Goal: Task Accomplishment & Management: Complete application form

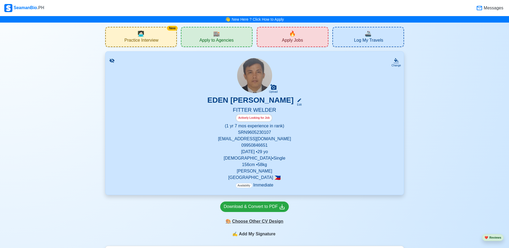
click at [261, 225] on div "🎨 Choose Other CV Design" at bounding box center [254, 222] width 69 height 10
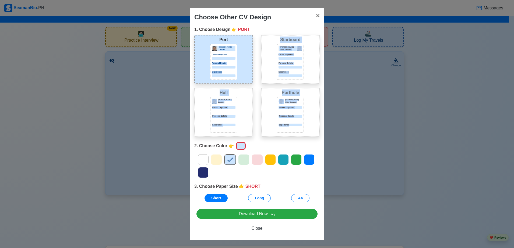
drag, startPoint x: 282, startPoint y: 133, endPoint x: 216, endPoint y: 58, distance: 100.0
click at [216, 58] on div "Port Donald Cris Captain Career Objective Personal Details Experience Starboard…" at bounding box center [257, 88] width 134 height 106
click at [216, 58] on div at bounding box center [224, 58] width 24 height 3
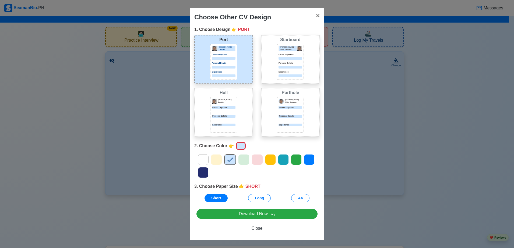
click at [248, 161] on div at bounding box center [243, 160] width 11 height 11
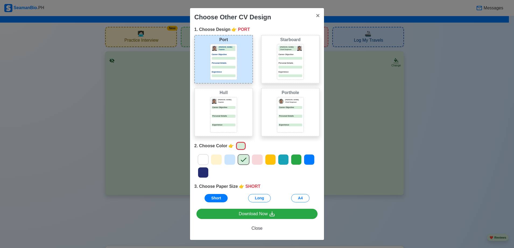
click at [283, 162] on icon at bounding box center [283, 160] width 8 height 8
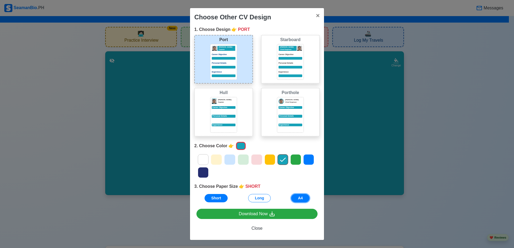
click at [299, 199] on button "A4" at bounding box center [300, 198] width 18 height 8
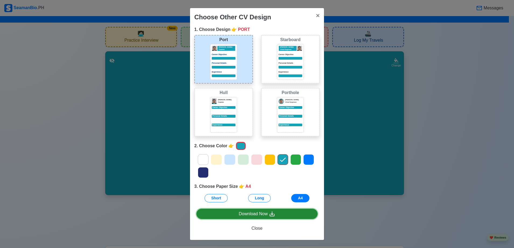
click at [258, 215] on div "Download Now" at bounding box center [257, 214] width 37 height 7
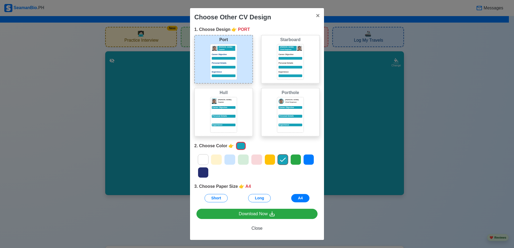
click at [288, 61] on div "Jeffrey Gil Chief Engineer Career Objective Personal Details Experience" at bounding box center [291, 62] width 24 height 32
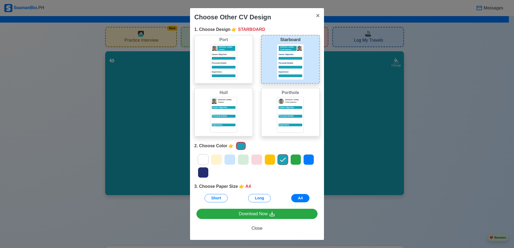
click at [224, 109] on div "Career Objective" at bounding box center [224, 109] width 24 height 7
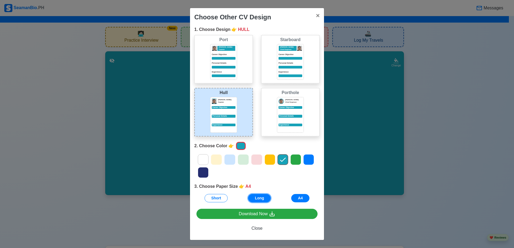
click at [261, 198] on button "Long" at bounding box center [259, 198] width 23 height 8
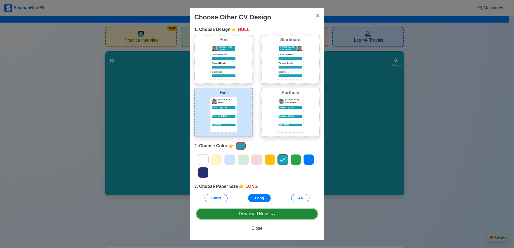
click at [263, 214] on div "Download Now" at bounding box center [257, 214] width 37 height 7
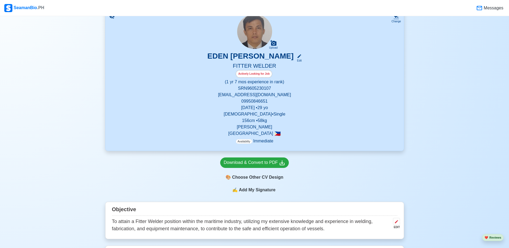
scroll to position [43, 0]
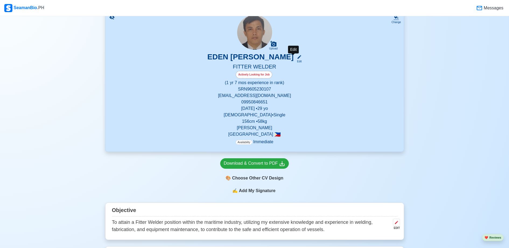
click at [297, 59] on icon at bounding box center [299, 57] width 5 height 5
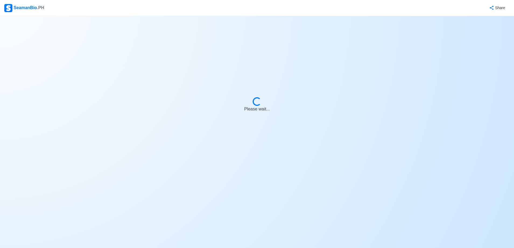
select select "Actively Looking for Job"
select select "Visible for Hiring"
select select "Single"
select select "[DEMOGRAPHIC_DATA]"
select select "PH"
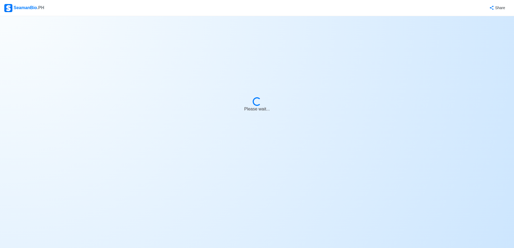
select select "1"
select select "7"
select select "4102416000000"
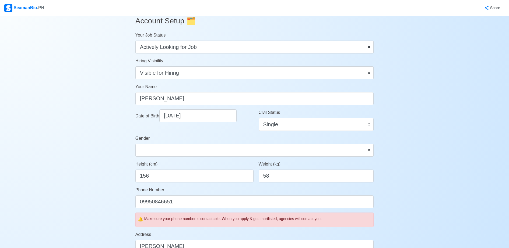
scroll to position [8, 0]
click at [275, 177] on input "58" at bounding box center [316, 176] width 115 height 13
type input "5"
type input "56"
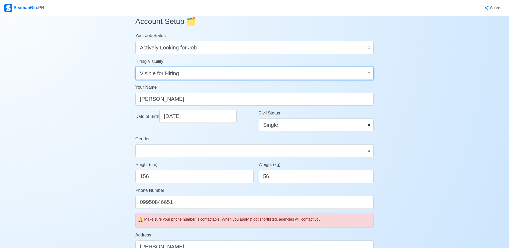
click at [370, 74] on select "Visible for Hiring Not Visible for Hiring" at bounding box center [254, 73] width 238 height 13
click at [135, 67] on select "Visible for Hiring Not Visible for Hiring" at bounding box center [254, 73] width 238 height 13
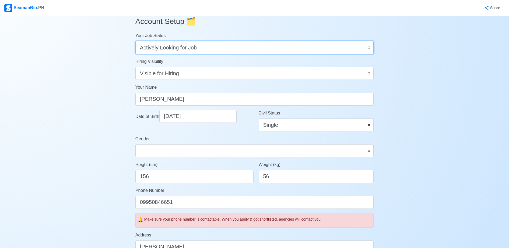
click at [370, 47] on select "Onboard Actively Looking for Job Not Looking for Job" at bounding box center [254, 47] width 238 height 13
click at [135, 41] on select "Onboard Actively Looking for Job Not Looking for Job" at bounding box center [254, 47] width 238 height 13
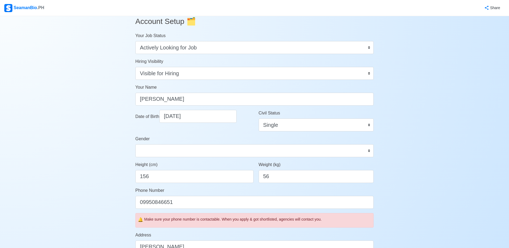
click at [413, 55] on div "Account Setup 🗂️ Your Job Status Onboard Actively Looking for Job Not Looking f…" at bounding box center [254, 251] width 509 height 486
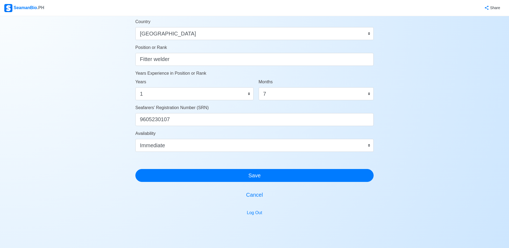
scroll to position [251, 0]
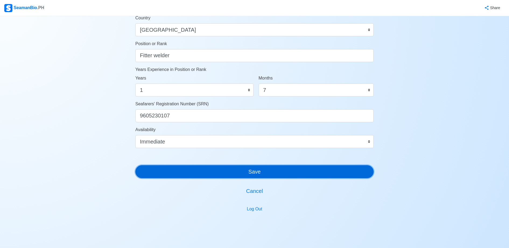
click at [253, 173] on button "Save" at bounding box center [254, 172] width 238 height 13
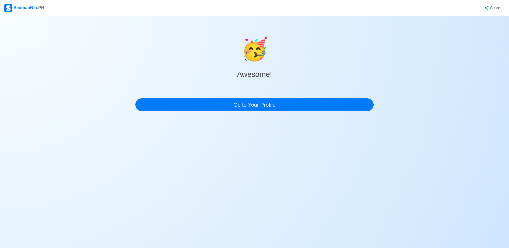
scroll to position [0, 0]
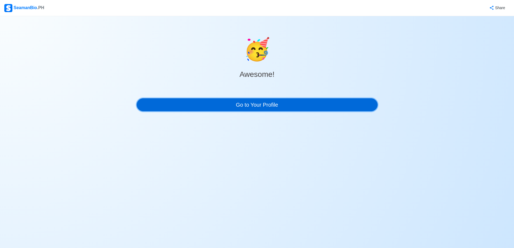
click at [251, 100] on link "Go to Your Profile" at bounding box center [257, 105] width 241 height 13
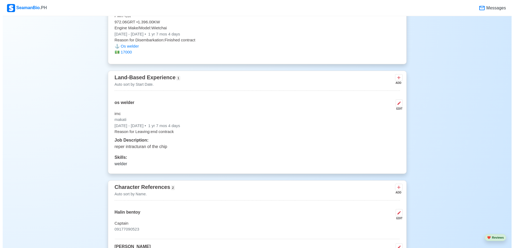
scroll to position [1012, 0]
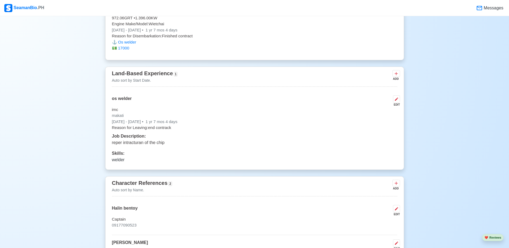
click at [153, 140] on div "Job Description: reper intracturan of the chip" at bounding box center [254, 139] width 285 height 13
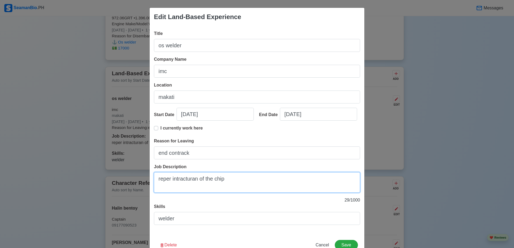
click at [167, 180] on textarea "reper intracturan of the chip" at bounding box center [257, 183] width 206 height 20
click at [231, 182] on textarea "repair intracturan of the chip" at bounding box center [257, 183] width 206 height 20
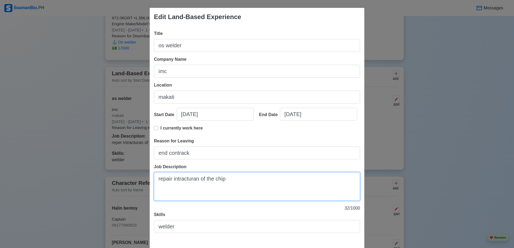
click at [231, 182] on textarea "repair intracturan of the chip" at bounding box center [257, 187] width 206 height 29
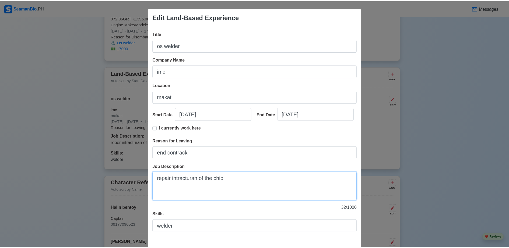
scroll to position [24, 0]
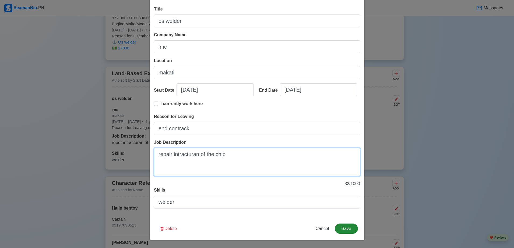
type textarea "repair intracturan of the chip"
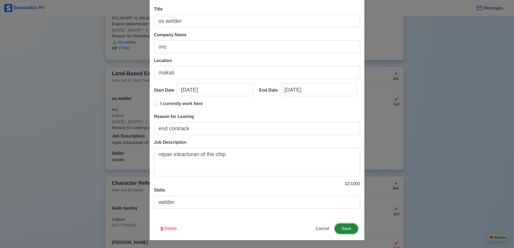
click at [342, 229] on button "Save" at bounding box center [346, 229] width 23 height 10
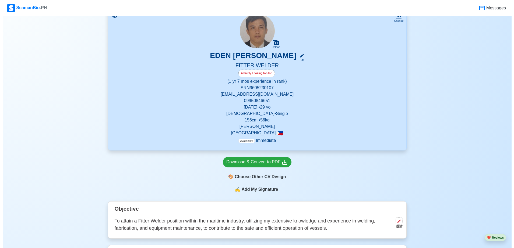
scroll to position [51, 0]
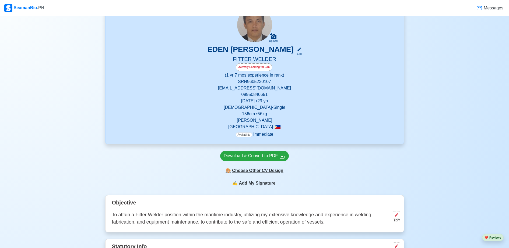
click at [256, 174] on div "🎨 Choose Other CV Design" at bounding box center [254, 171] width 69 height 10
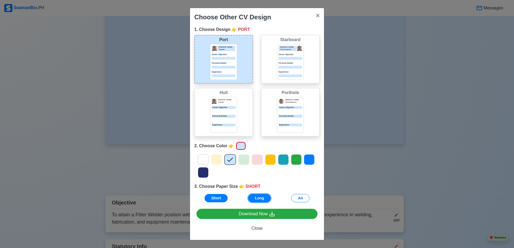
click at [257, 195] on button "Long" at bounding box center [259, 198] width 23 height 8
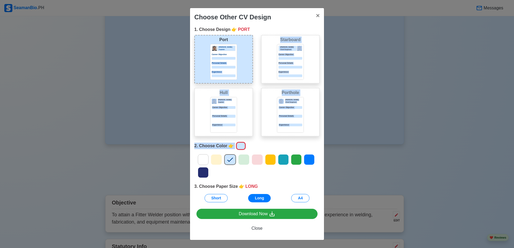
drag, startPoint x: 224, startPoint y: 59, endPoint x: 283, endPoint y: 159, distance: 116.1
click at [283, 159] on div "1. Choose Design 👉 PORT Port Donald Cris Captain Career Objective Personal Deta…" at bounding box center [257, 116] width 134 height 181
click at [283, 159] on icon at bounding box center [283, 160] width 8 height 8
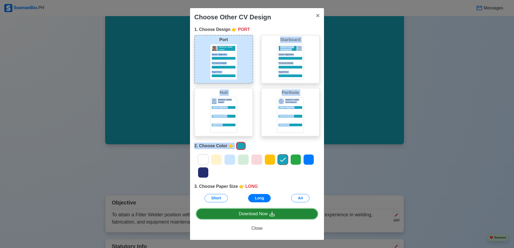
click at [254, 215] on div "Download Now" at bounding box center [257, 214] width 37 height 7
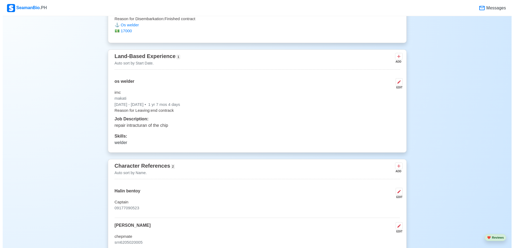
scroll to position [1029, 0]
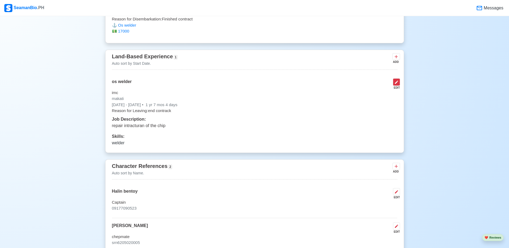
click at [397, 85] on icon at bounding box center [396, 82] width 4 height 4
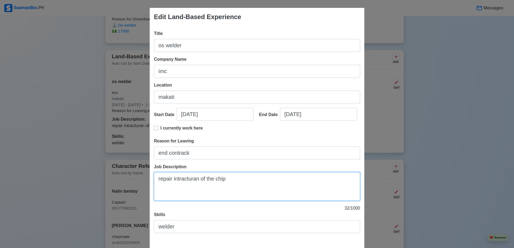
click at [226, 181] on textarea "repair intracturan of the chip" at bounding box center [257, 187] width 206 height 29
click at [226, 181] on textarea "repair" at bounding box center [257, 187] width 206 height 29
type textarea "repair the enstructural of the ship"
click at [433, 177] on div "Edit Land-Based Experience Title os welder Company Name imc Location makati Sta…" at bounding box center [257, 124] width 514 height 248
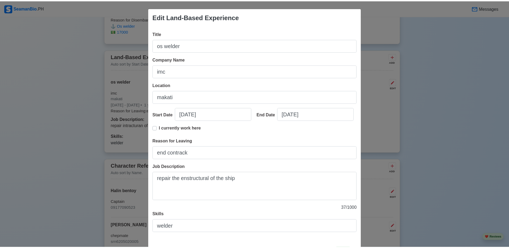
scroll to position [24, 0]
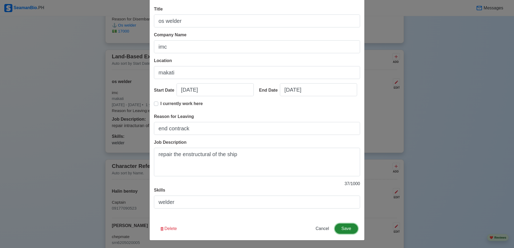
click at [345, 227] on button "Save" at bounding box center [346, 229] width 23 height 10
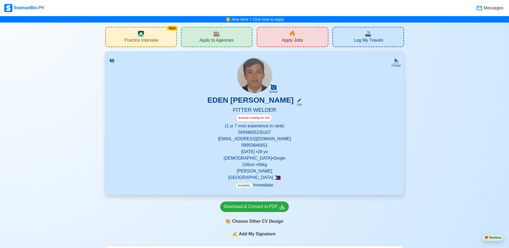
scroll to position [31, 0]
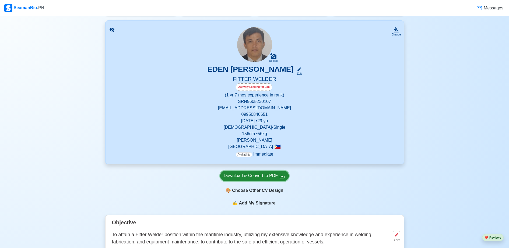
click at [278, 174] on div "Download & Convert to PDF" at bounding box center [255, 176] width 62 height 7
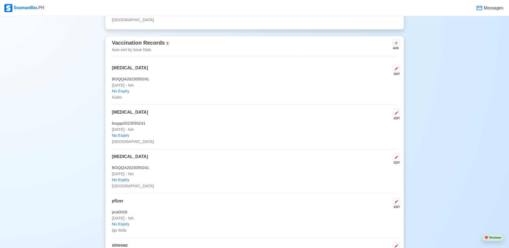
scroll to position [504, 0]
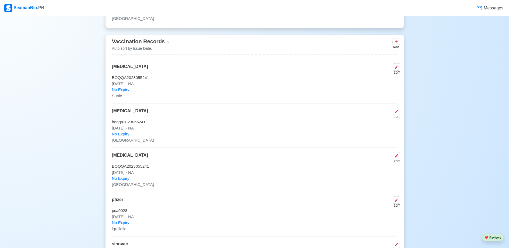
click at [248, 157] on div "[MEDICAL_DATA] EDIT" at bounding box center [254, 157] width 285 height 11
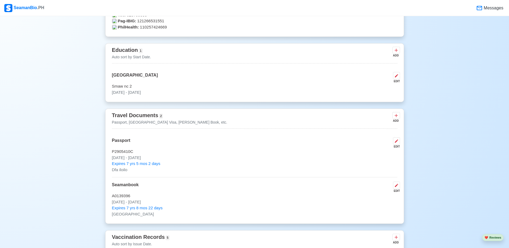
scroll to position [308, 0]
click at [395, 119] on icon at bounding box center [396, 115] width 5 height 5
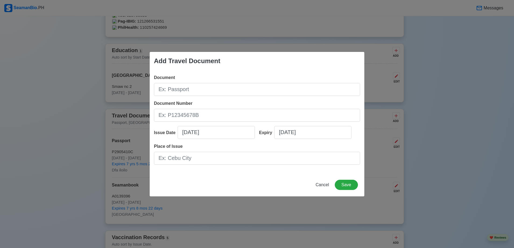
click at [477, 83] on div "Add Travel Document Document Document Number Issue Date [DATE] Expiry [DATE] Pl…" at bounding box center [257, 124] width 514 height 248
click at [324, 186] on span "Cancel" at bounding box center [322, 185] width 13 height 5
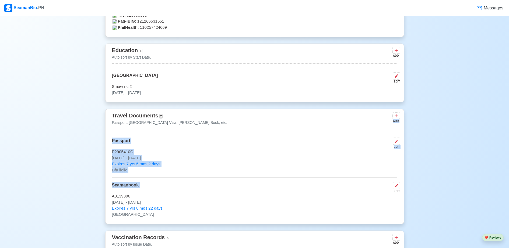
drag, startPoint x: 324, startPoint y: 186, endPoint x: 294, endPoint y: 111, distance: 81.0
click at [294, 111] on div "Travel Documents 2 Passport, [GEOGRAPHIC_DATA] Visa, [PERSON_NAME] Book, etc. A…" at bounding box center [254, 166] width 299 height 115
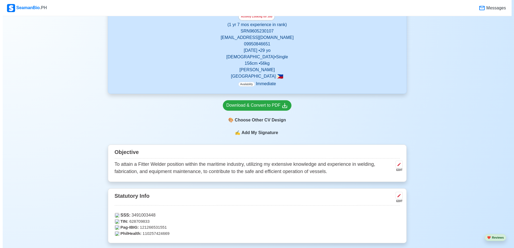
scroll to position [0, 0]
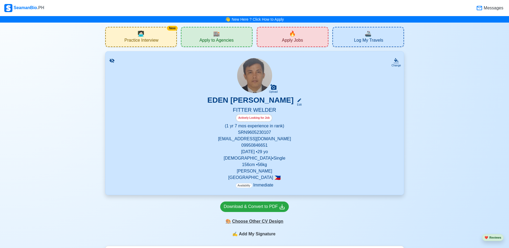
click at [255, 220] on div "🎨 Choose Other CV Design" at bounding box center [254, 222] width 69 height 10
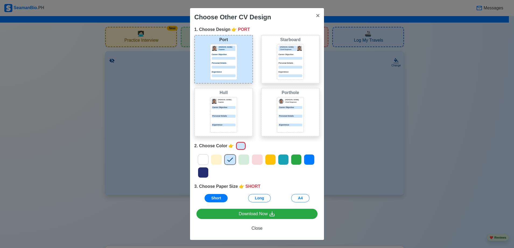
click at [284, 162] on icon at bounding box center [283, 160] width 8 height 8
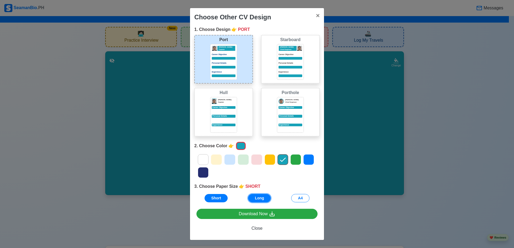
click at [262, 199] on button "Long" at bounding box center [259, 198] width 23 height 8
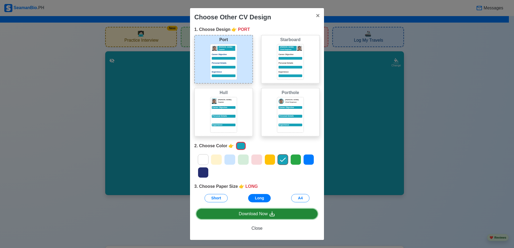
click at [259, 217] on div "Download Now" at bounding box center [257, 214] width 37 height 7
